Goal: Task Accomplishment & Management: Manage account settings

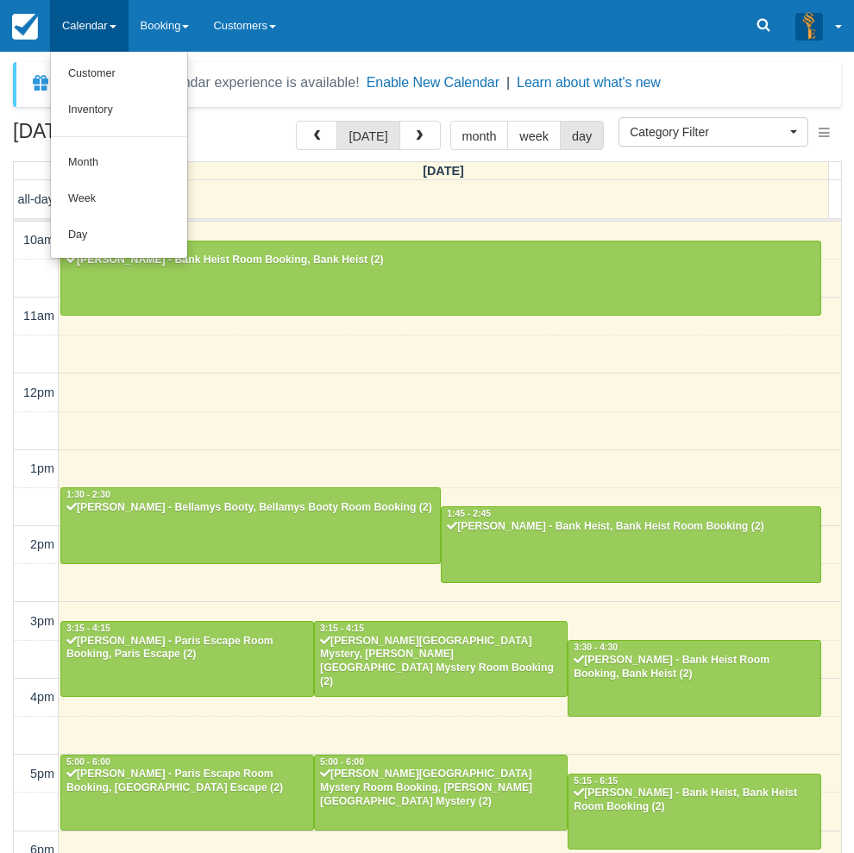
select select
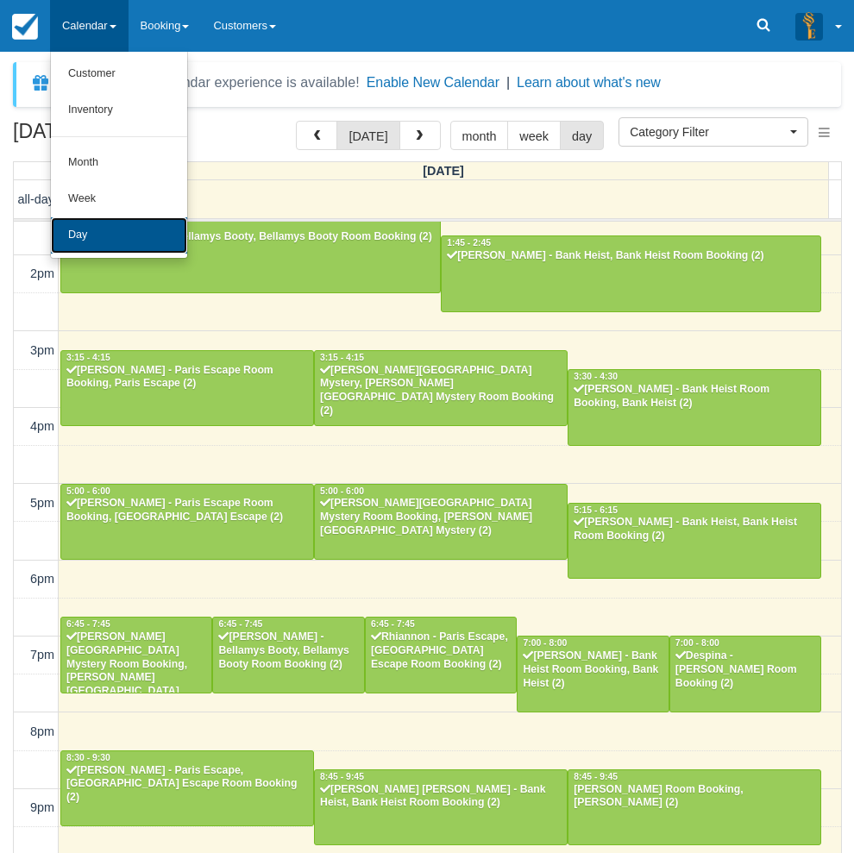
click at [92, 236] on link "Day" at bounding box center [119, 235] width 136 height 36
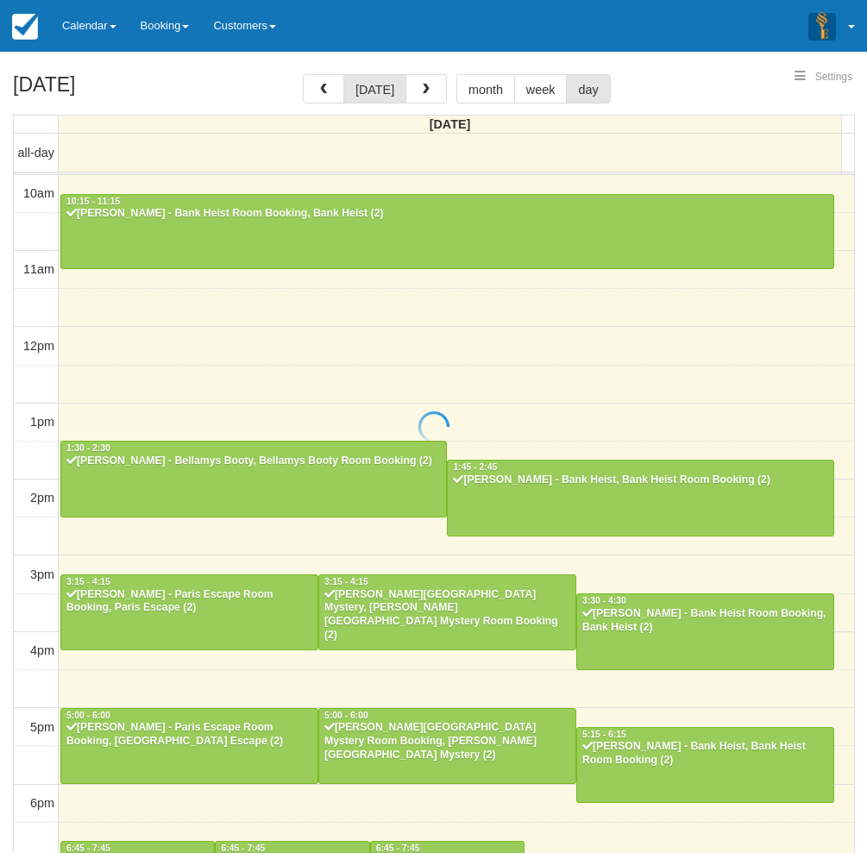
select select
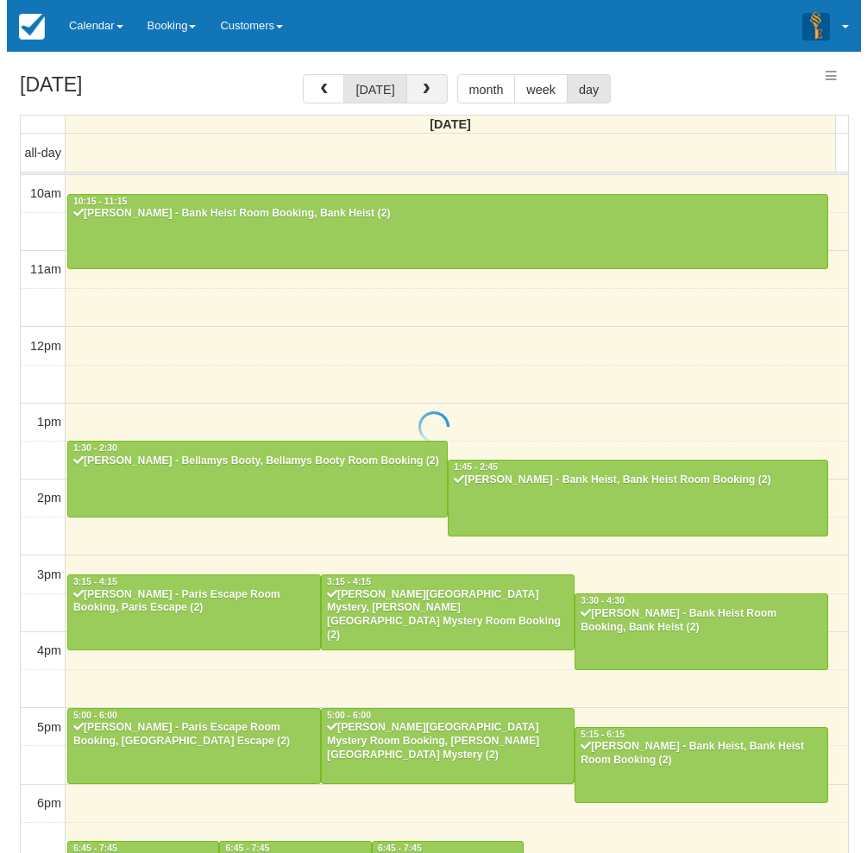
scroll to position [271, 0]
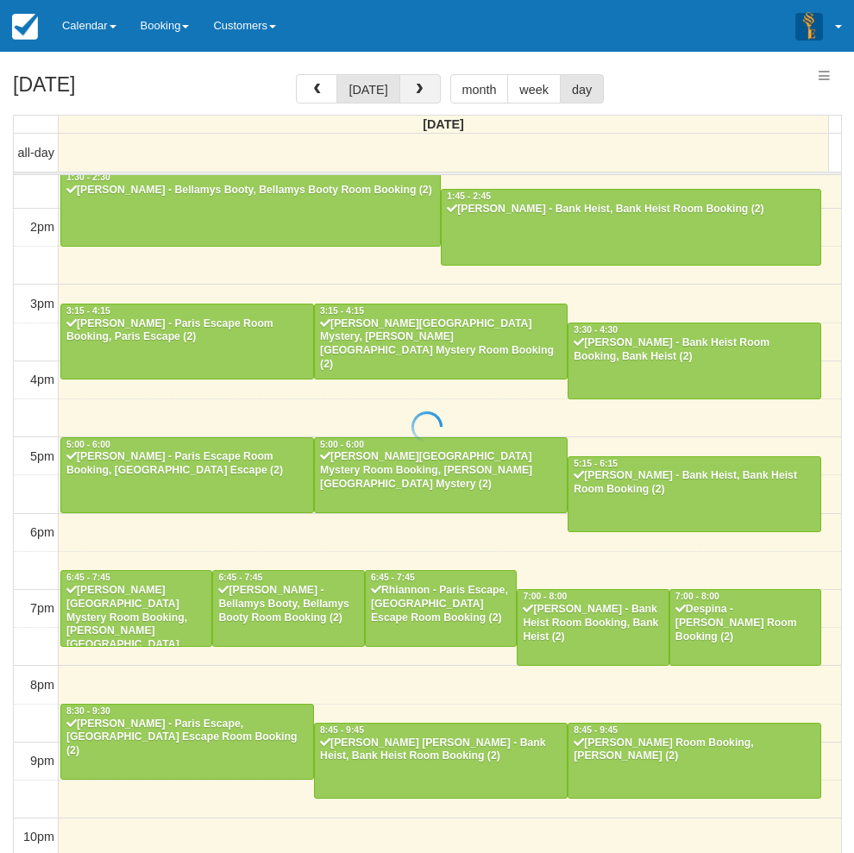
select select
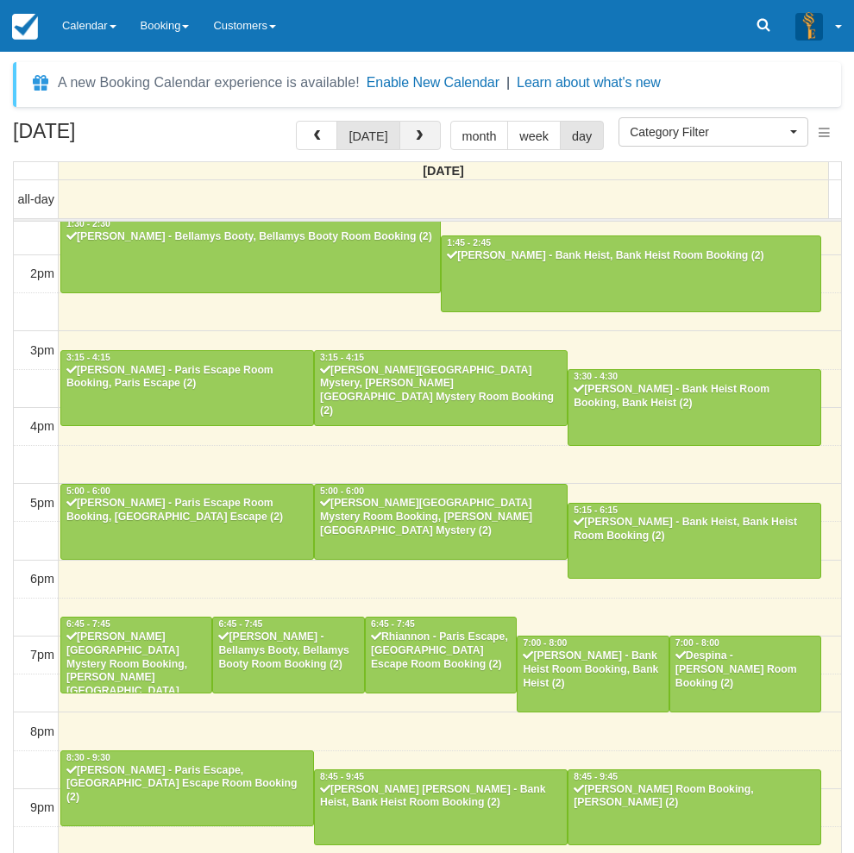
click at [418, 140] on span "button" at bounding box center [419, 136] width 12 height 12
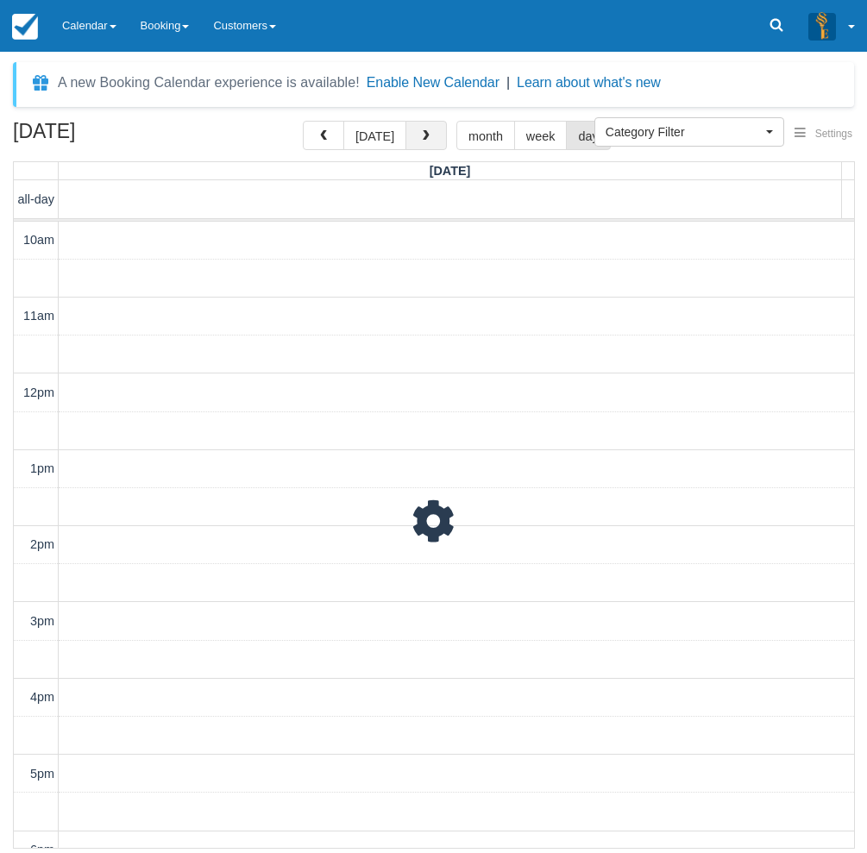
scroll to position [326, 0]
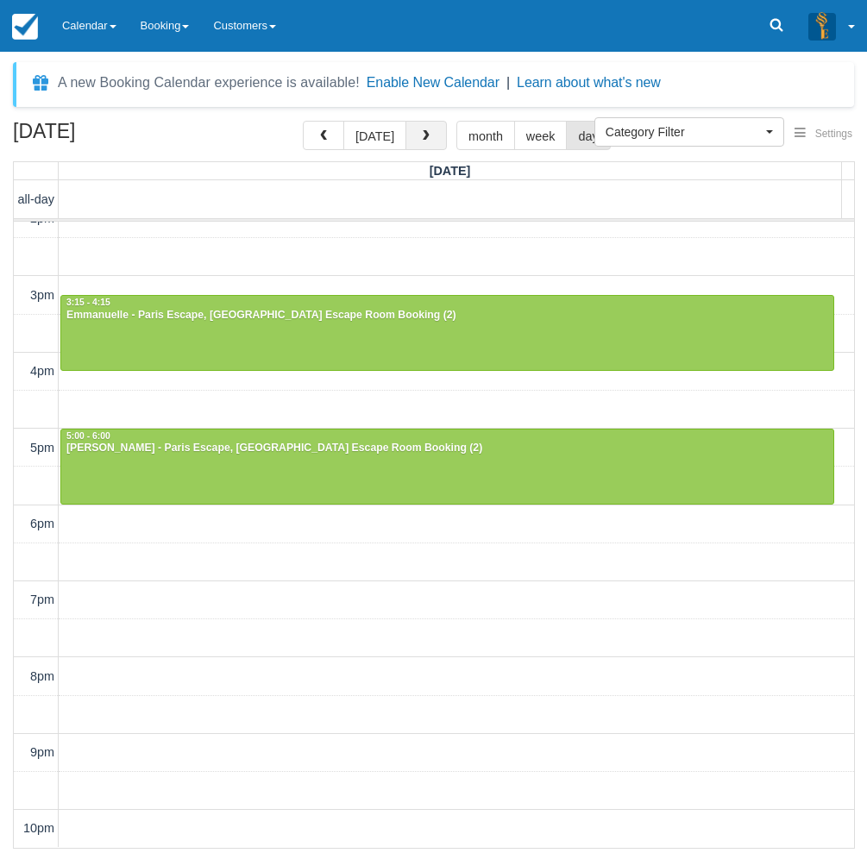
click at [420, 140] on span "button" at bounding box center [426, 136] width 12 height 12
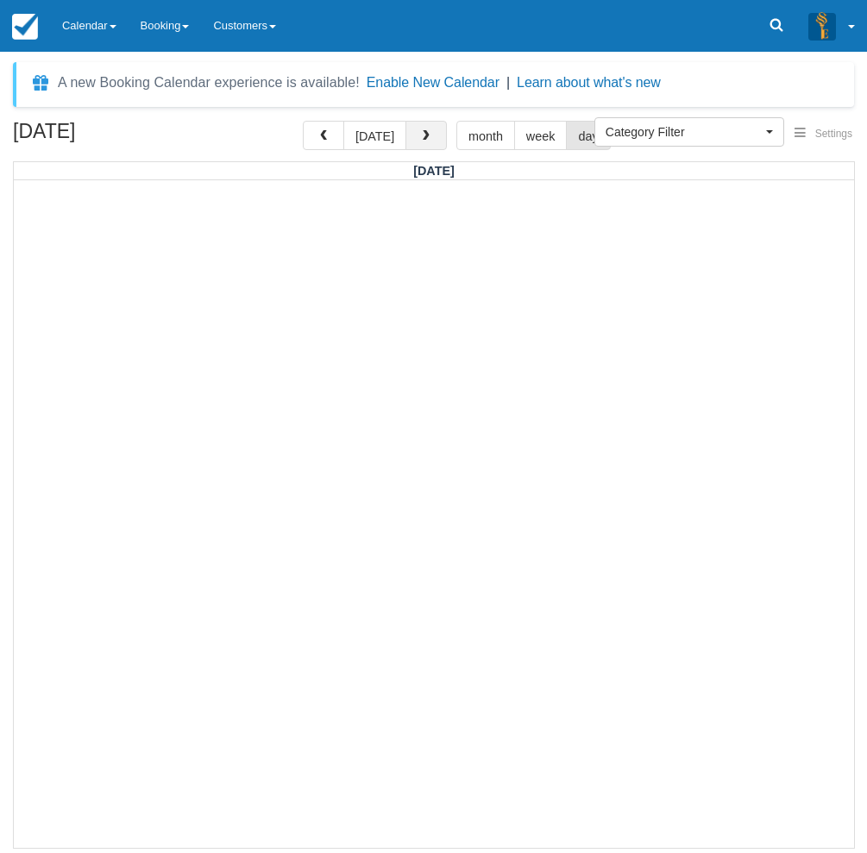
click at [420, 140] on span "button" at bounding box center [426, 136] width 12 height 12
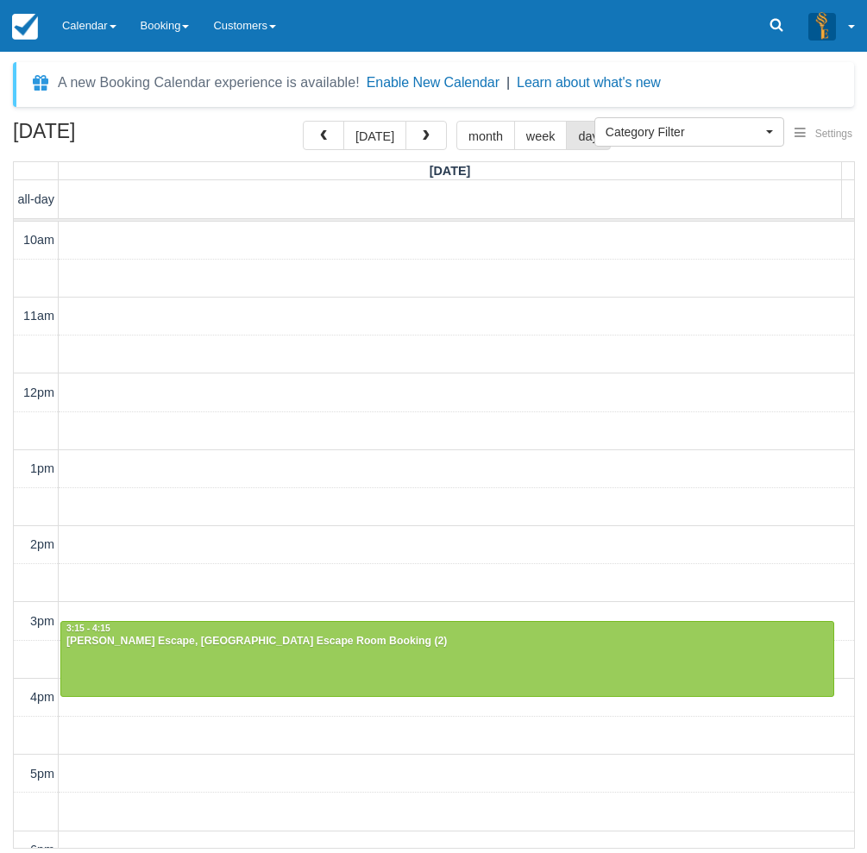
click at [7, 586] on div "[DATE] [DATE] month week day [DATE] all-day 10am 11am 12pm 1pm 2pm 3pm 4pm 5pm …" at bounding box center [433, 485] width 867 height 728
click at [318, 142] on button "button" at bounding box center [323, 135] width 41 height 29
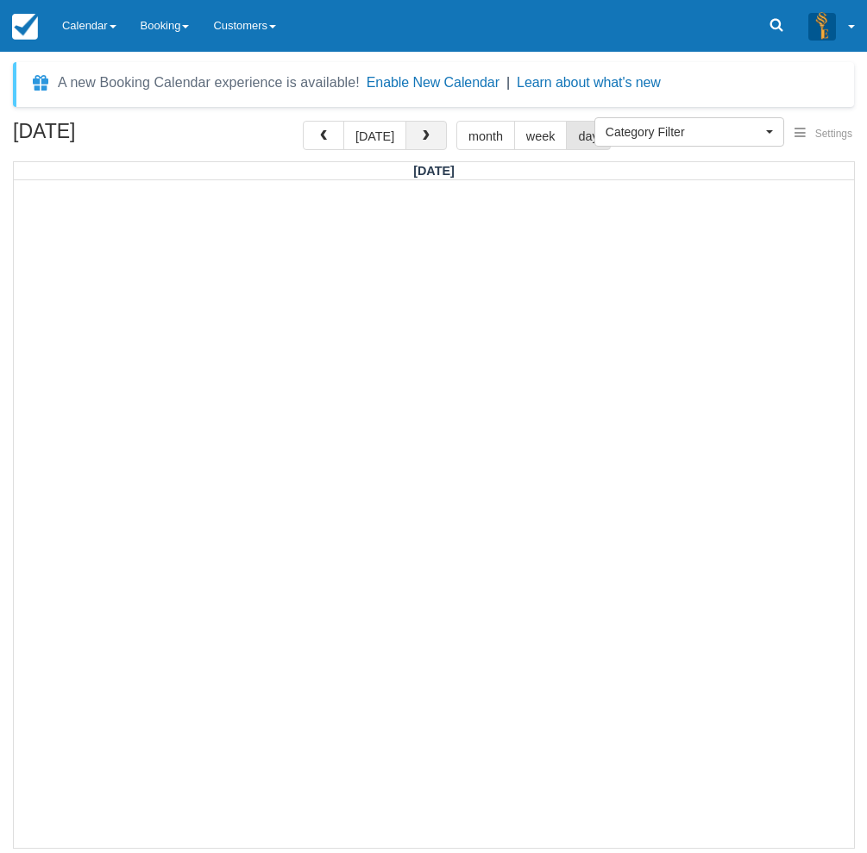
click at [406, 132] on button "button" at bounding box center [425, 135] width 41 height 29
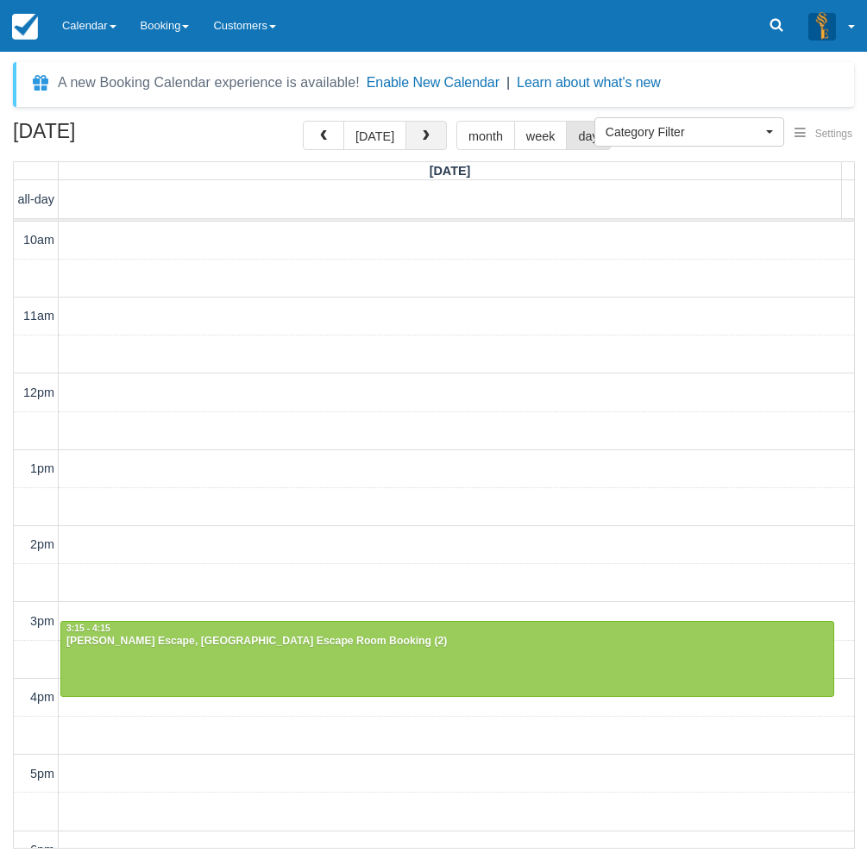
scroll to position [326, 0]
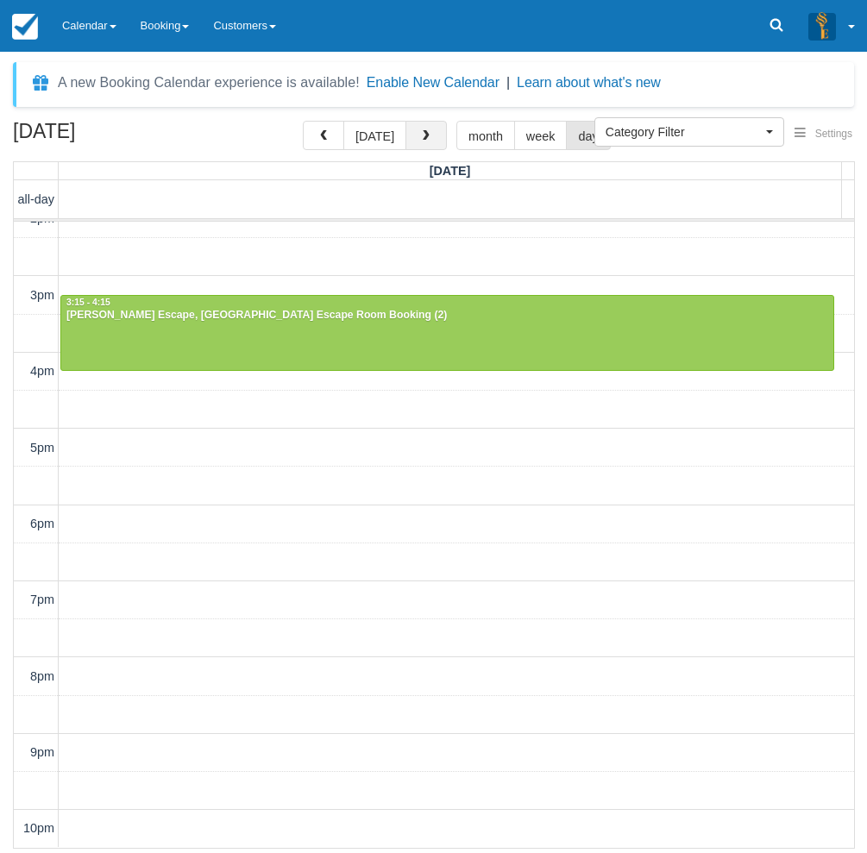
click at [406, 132] on button "button" at bounding box center [425, 135] width 41 height 29
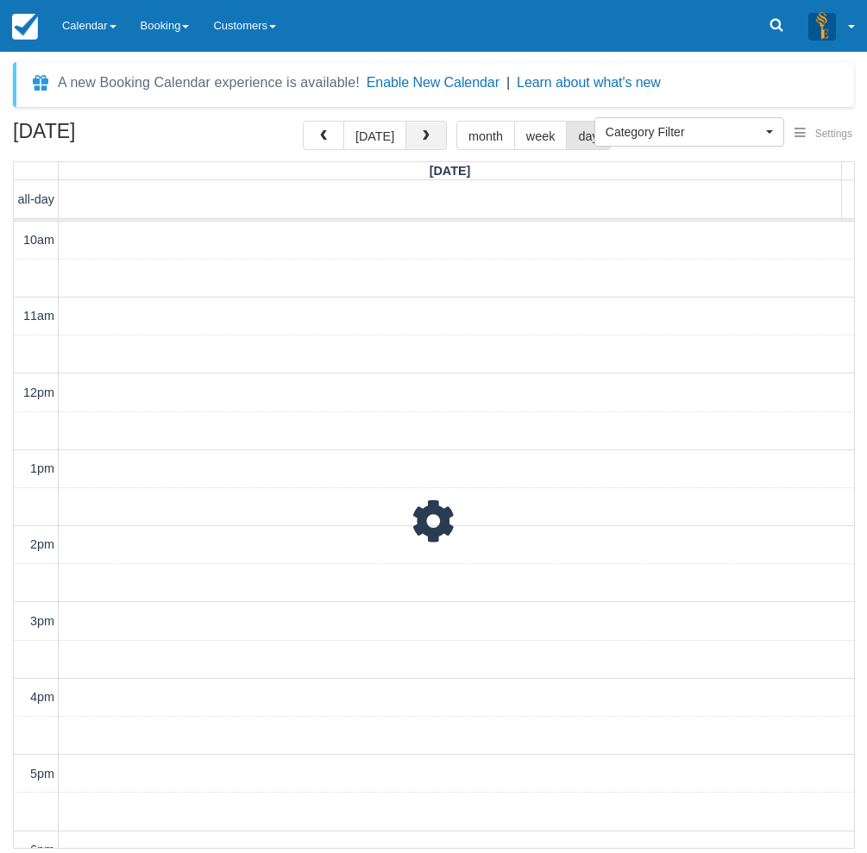
scroll to position [326, 0]
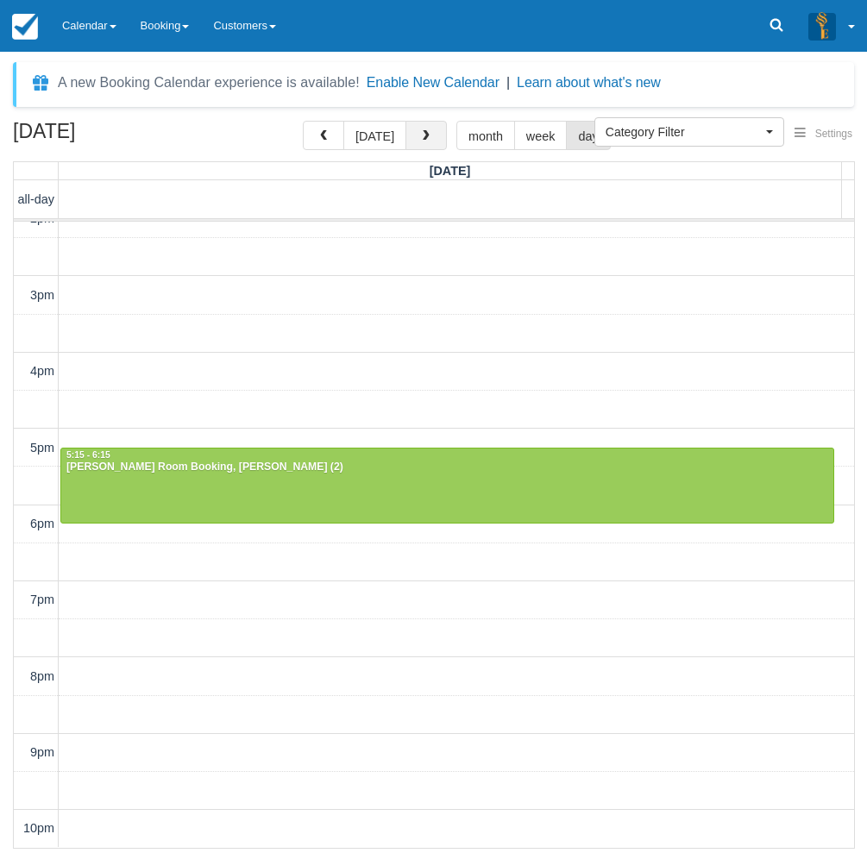
click at [406, 132] on button "button" at bounding box center [425, 135] width 41 height 29
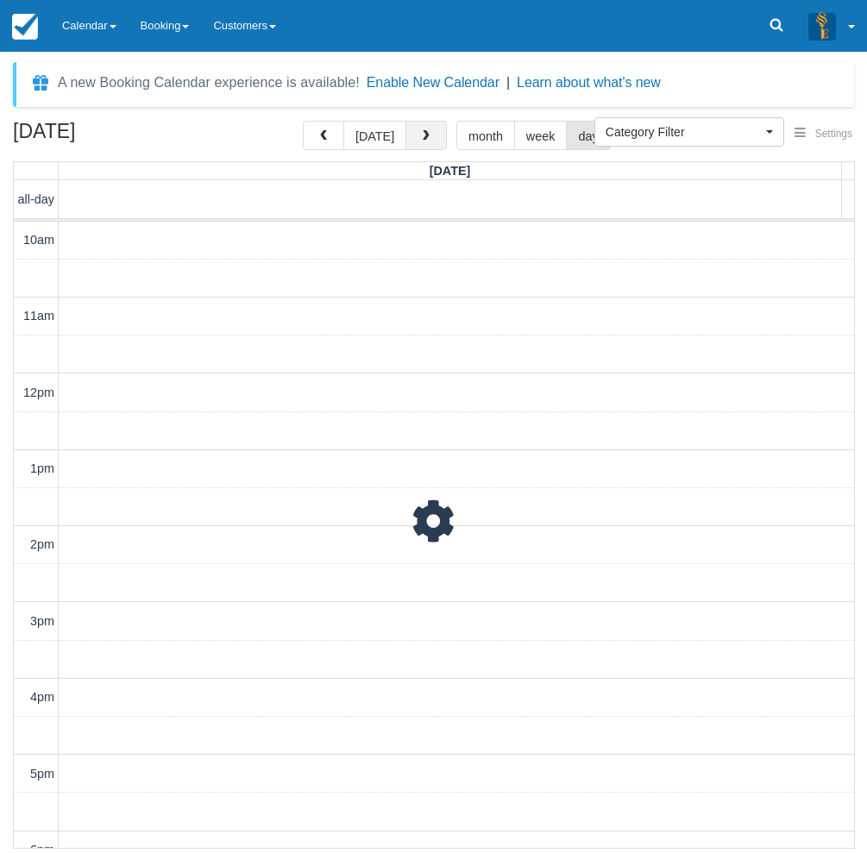
scroll to position [326, 0]
click at [420, 135] on span "button" at bounding box center [426, 136] width 12 height 12
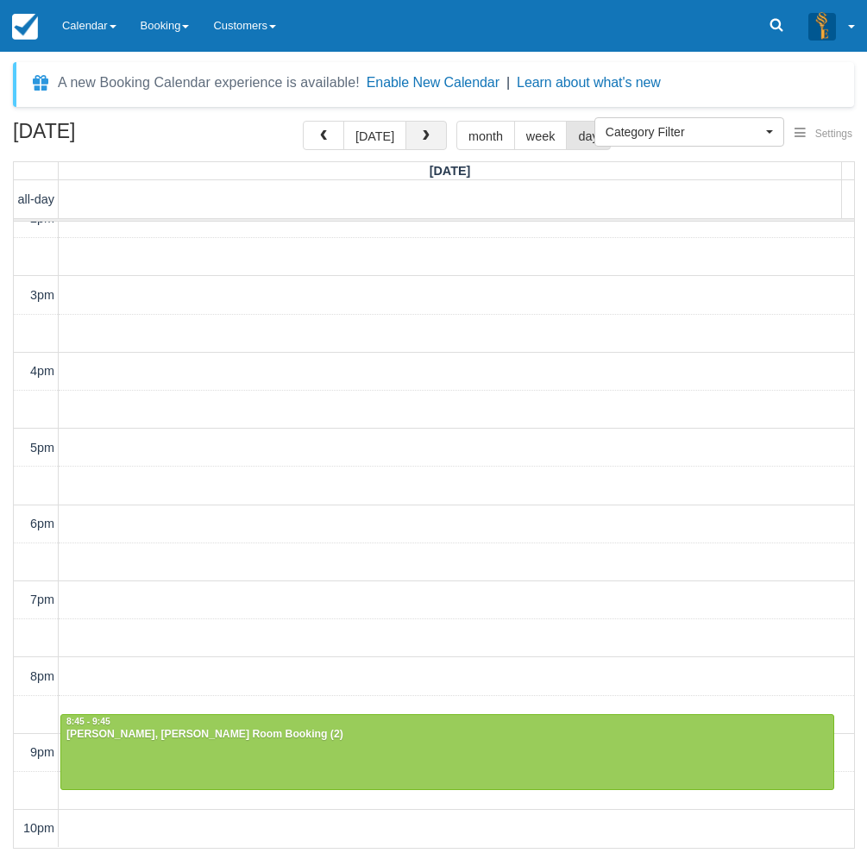
click at [420, 135] on span "button" at bounding box center [426, 136] width 12 height 12
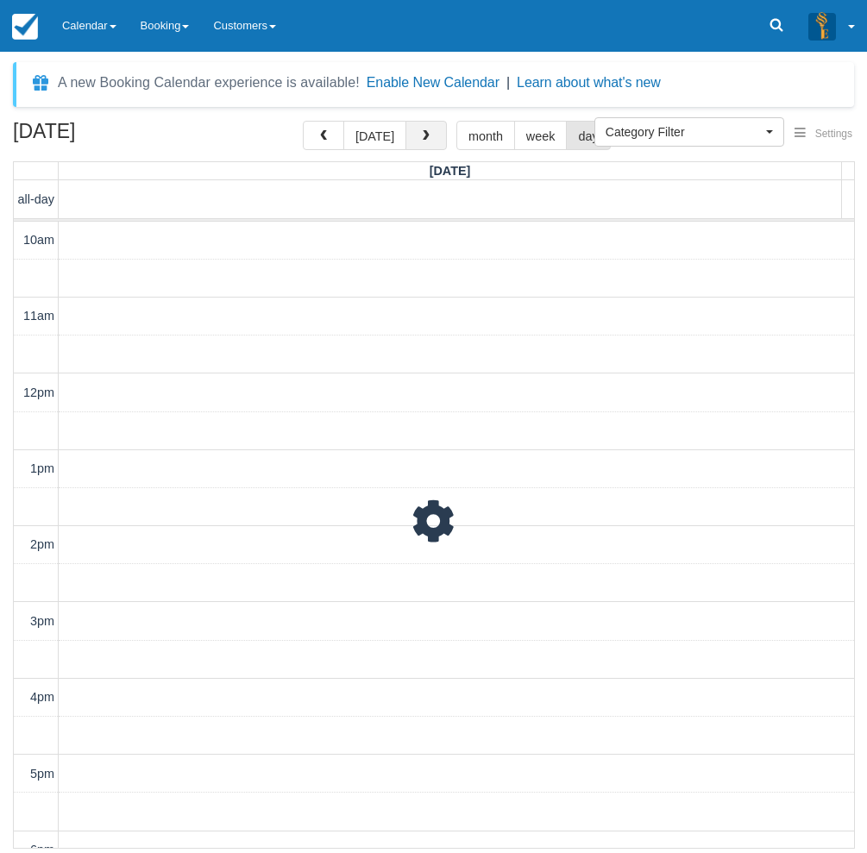
scroll to position [326, 0]
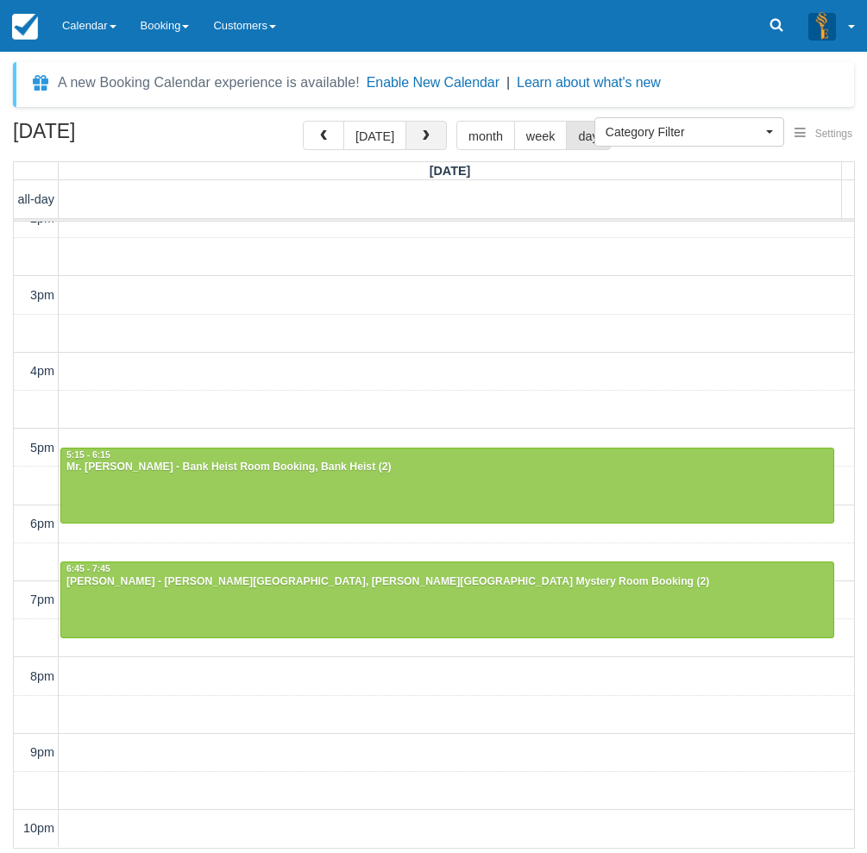
click at [420, 141] on span "button" at bounding box center [426, 136] width 12 height 12
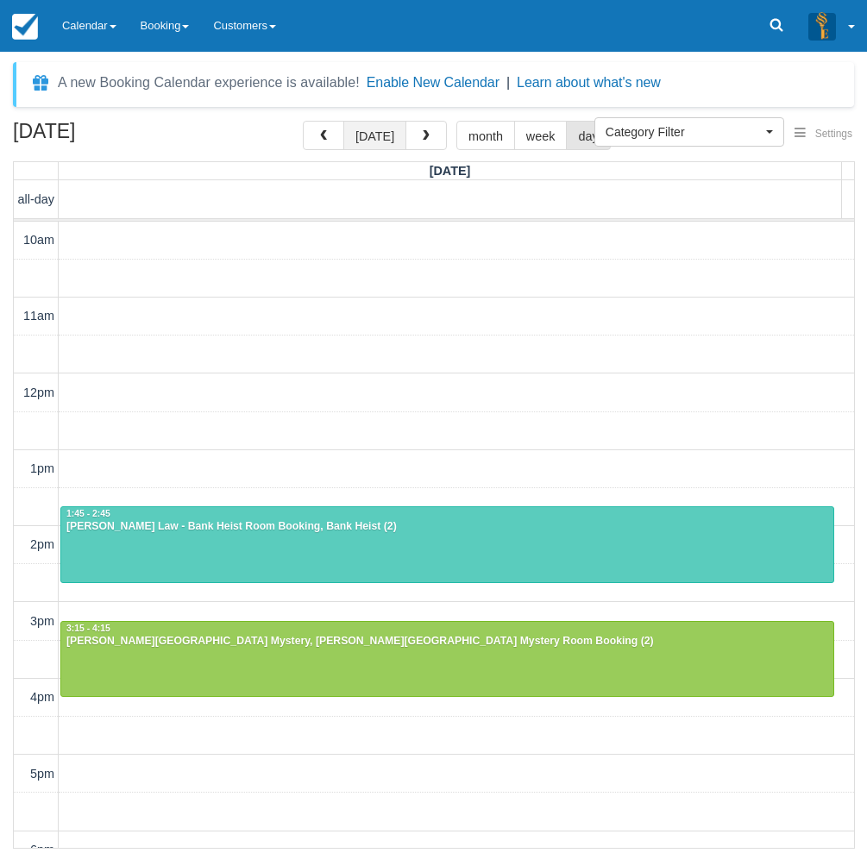
click at [357, 131] on button "[DATE]" at bounding box center [374, 135] width 63 height 29
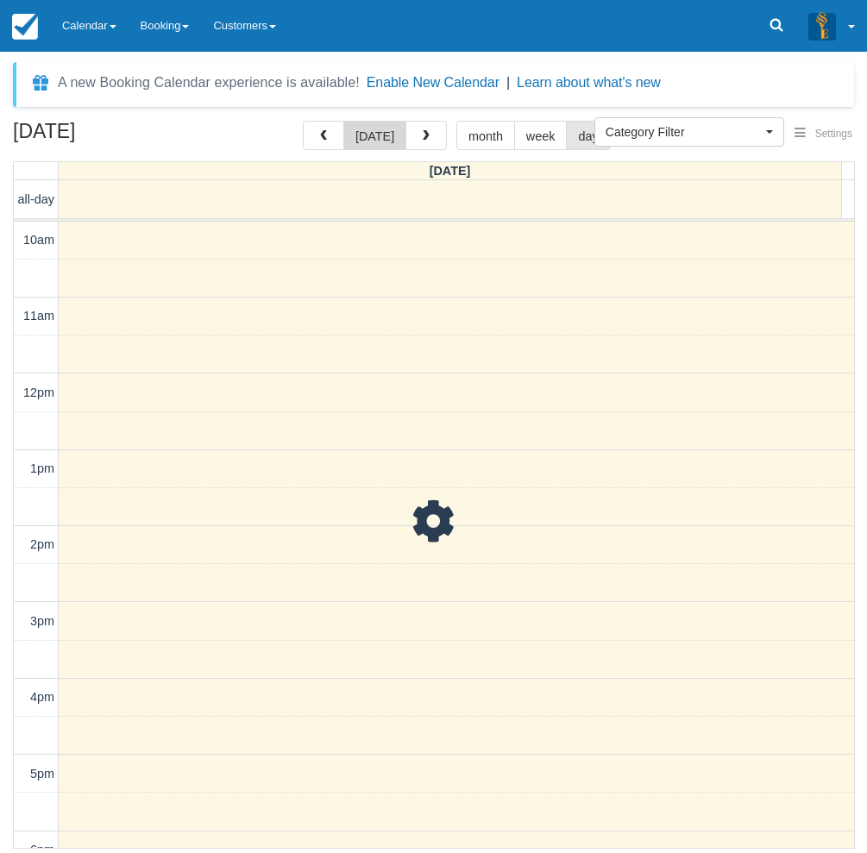
scroll to position [326, 0]
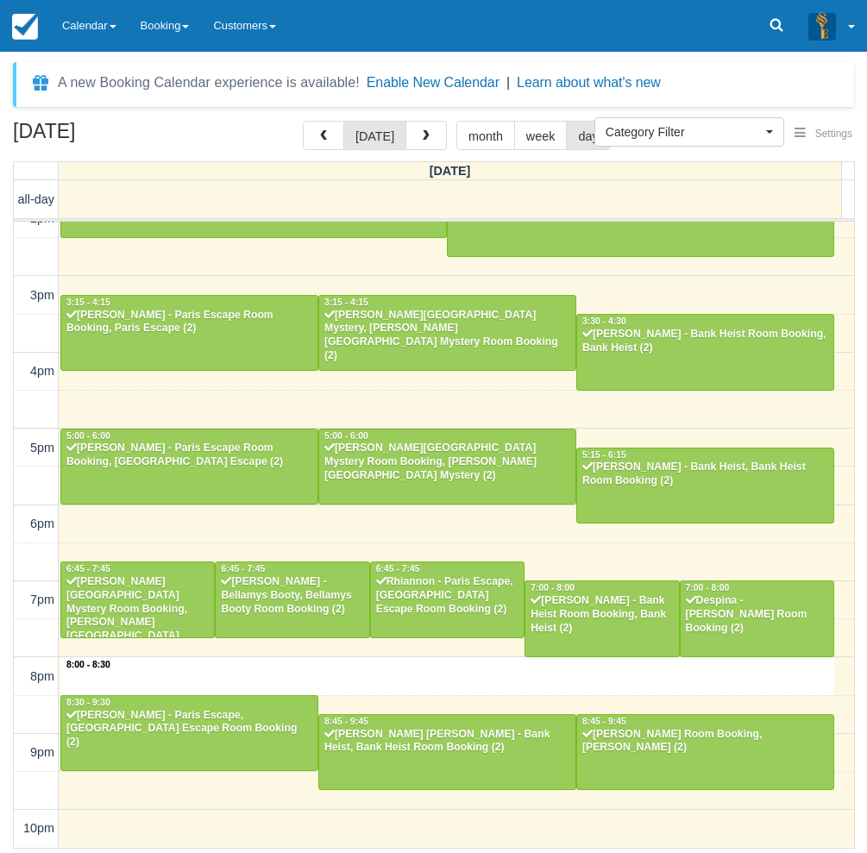
click at [429, 669] on div "10am 11am 12pm 1pm 2pm 3pm 4pm 5pm 6pm 7pm 8pm 9pm 10pm 8:00 - 8:30 10:15 - 11:…" at bounding box center [434, 372] width 840 height 952
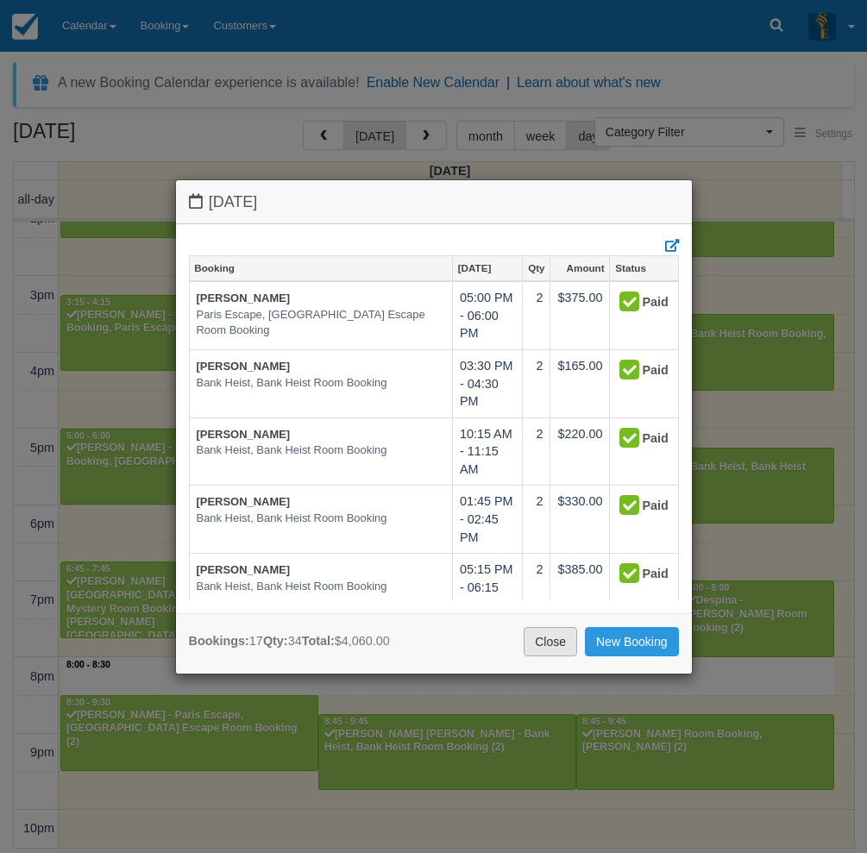
click at [541, 638] on link "Close" at bounding box center [549, 641] width 53 height 29
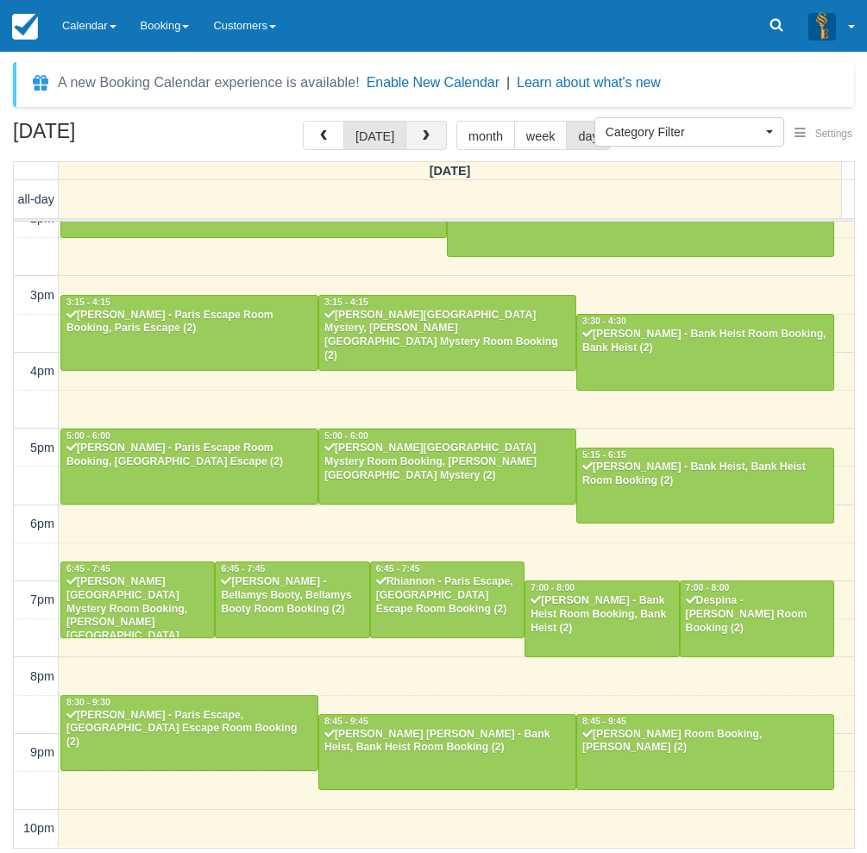
click at [433, 135] on button "button" at bounding box center [425, 135] width 41 height 29
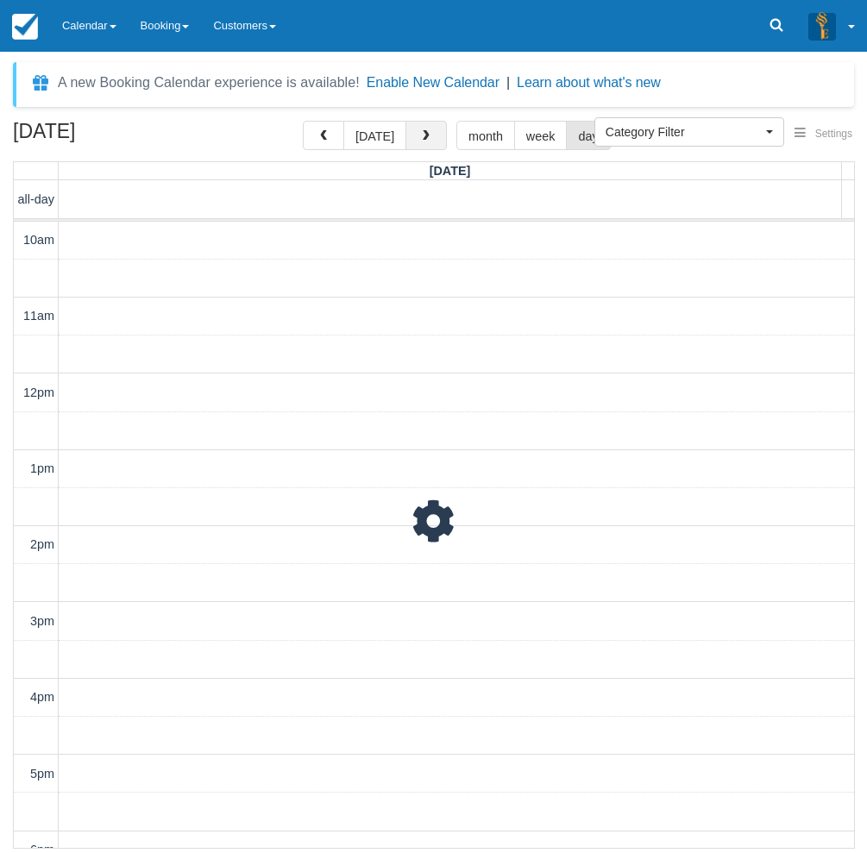
scroll to position [326, 0]
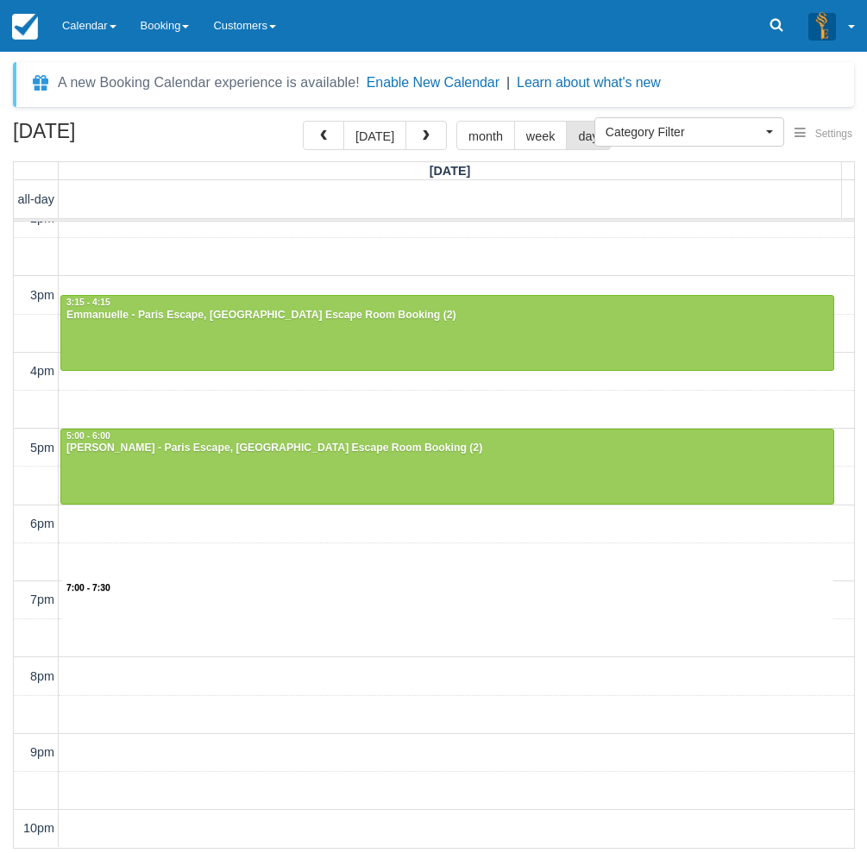
click at [367, 613] on div "10am 11am 12pm 1pm 2pm 3pm 4pm 5pm 6pm 7pm 8pm 9pm 10pm 7:00 - 7:30 11:45 - 12:…" at bounding box center [434, 372] width 840 height 952
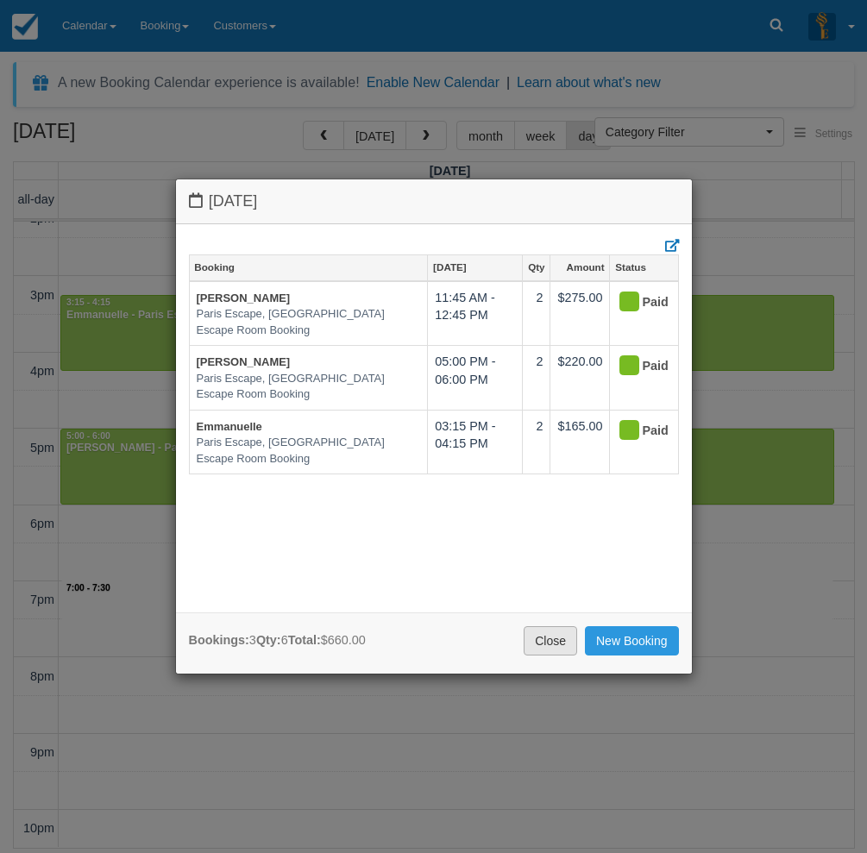
click at [542, 642] on link "Close" at bounding box center [549, 640] width 53 height 29
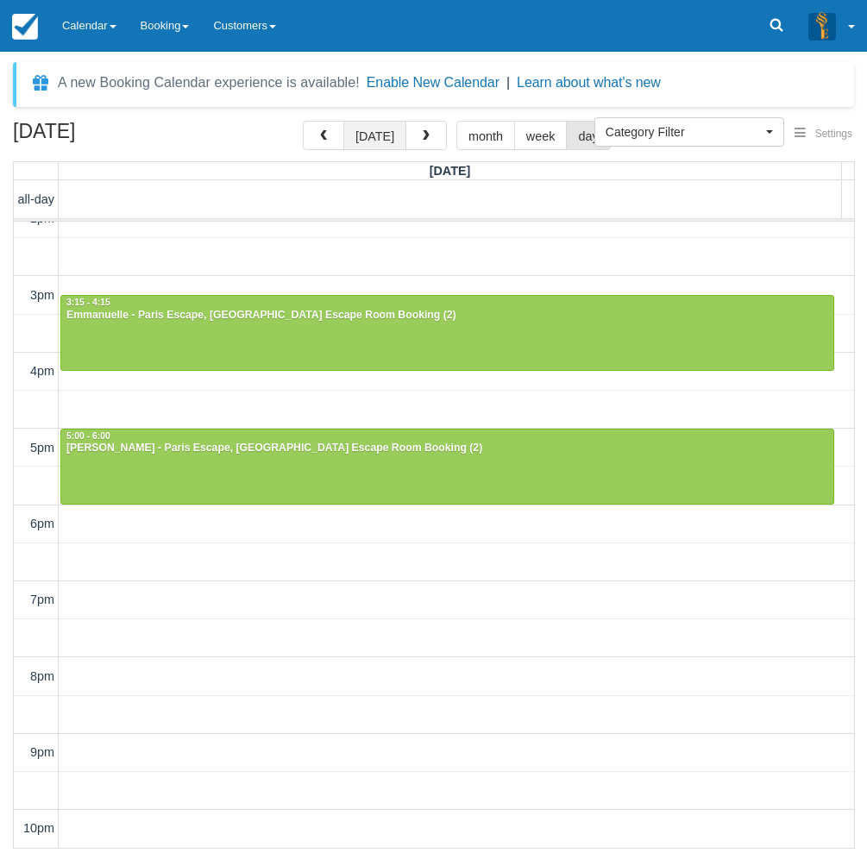
click at [380, 129] on button "[DATE]" at bounding box center [374, 135] width 63 height 29
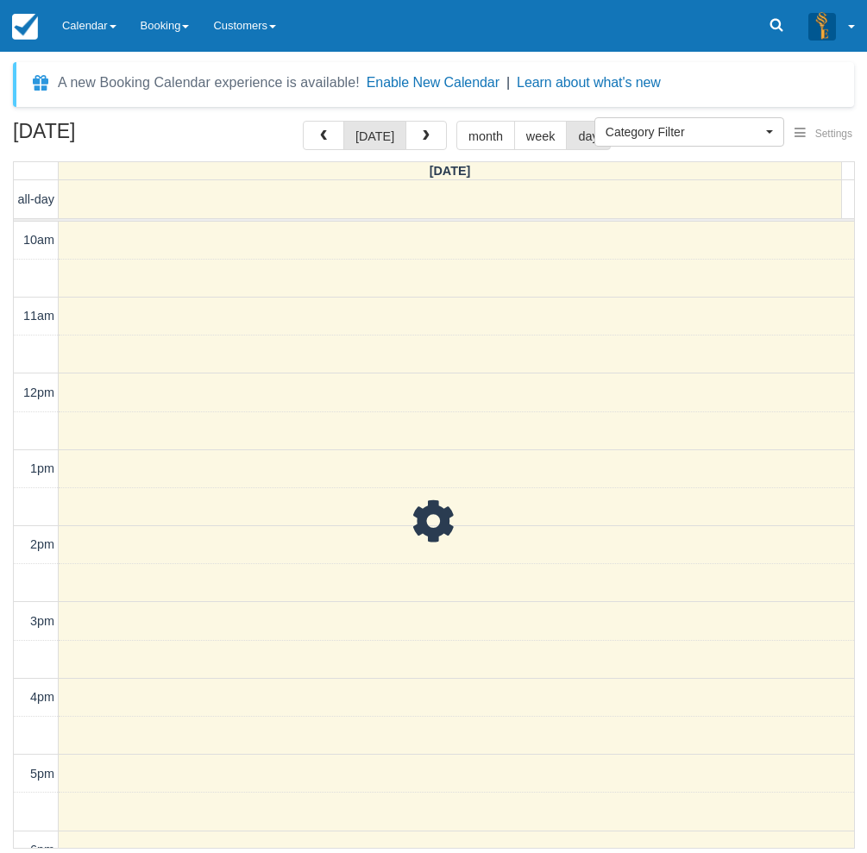
scroll to position [326, 0]
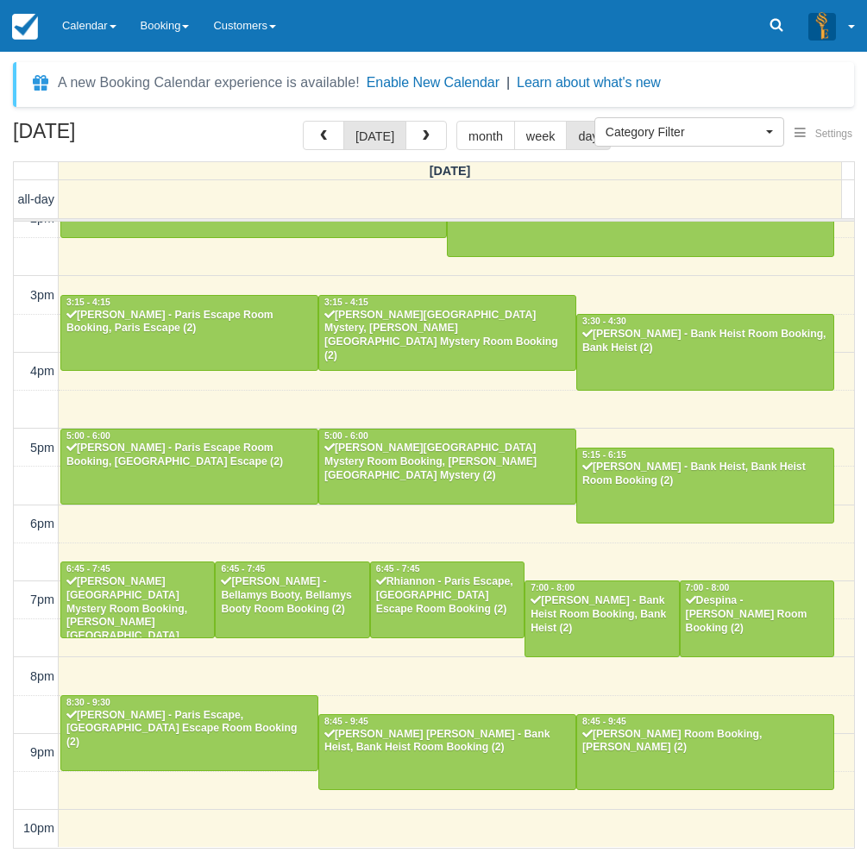
click at [9, 630] on div "[DATE] [DATE] month week day [DATE] all-day 10am 11am 12pm 1pm 2pm 3pm 4pm 5pm …" at bounding box center [433, 485] width 867 height 728
